Goal: Navigation & Orientation: Understand site structure

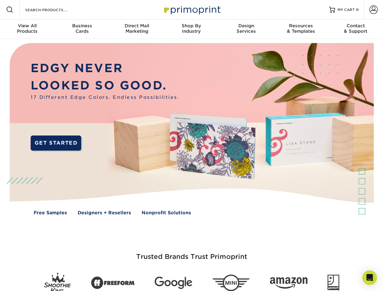
click at [191, 146] on img at bounding box center [191, 134] width 379 height 190
click at [10, 10] on span at bounding box center [9, 9] width 7 height 7
click at [373, 10] on span at bounding box center [373, 9] width 8 height 8
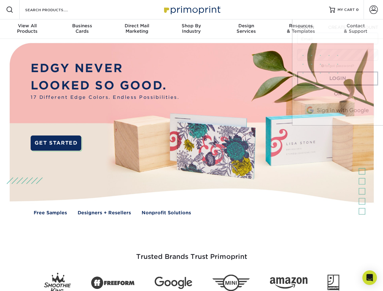
click at [27, 29] on div "View All Products" at bounding box center [27, 28] width 55 height 11
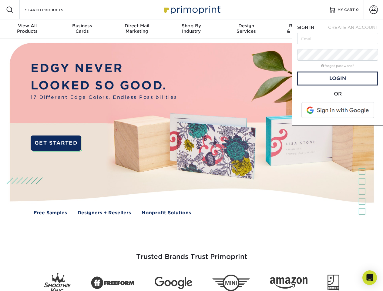
click at [82, 29] on div "Business Cards" at bounding box center [82, 28] width 55 height 11
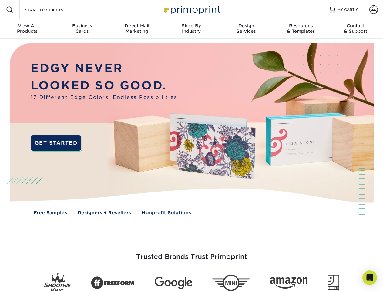
click at [137, 29] on div "Direct Mail Marketing" at bounding box center [137, 28] width 55 height 11
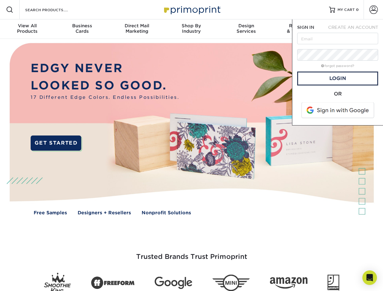
click at [191, 29] on div "Shop By Industry" at bounding box center [191, 28] width 55 height 11
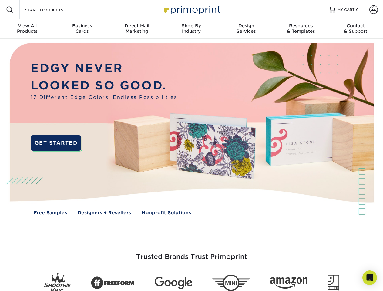
click at [246, 29] on div "Design Services" at bounding box center [246, 28] width 55 height 11
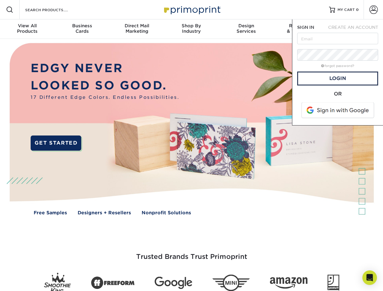
click at [301, 29] on span "SIGN IN" at bounding box center [305, 27] width 17 height 5
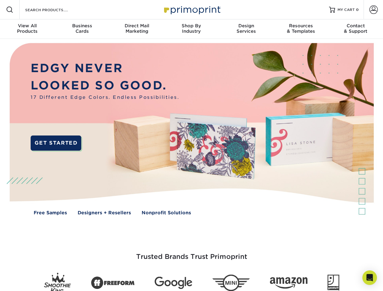
click at [356, 29] on div "Contact & Support" at bounding box center [356, 28] width 55 height 11
